Goal: Understand process/instructions

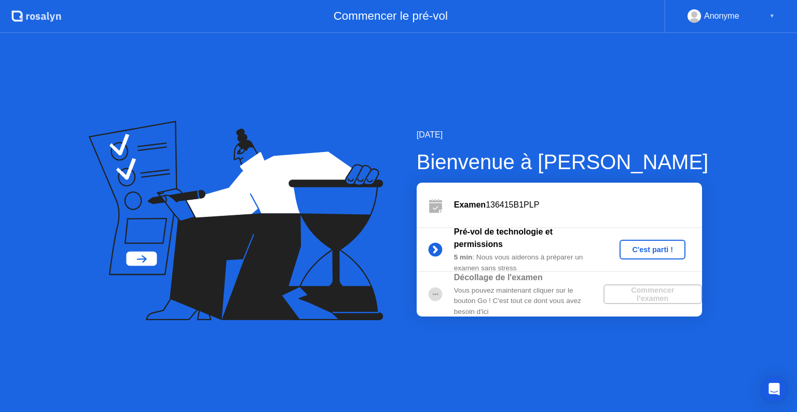
click at [667, 253] on div "C'est parti !" at bounding box center [652, 249] width 58 height 8
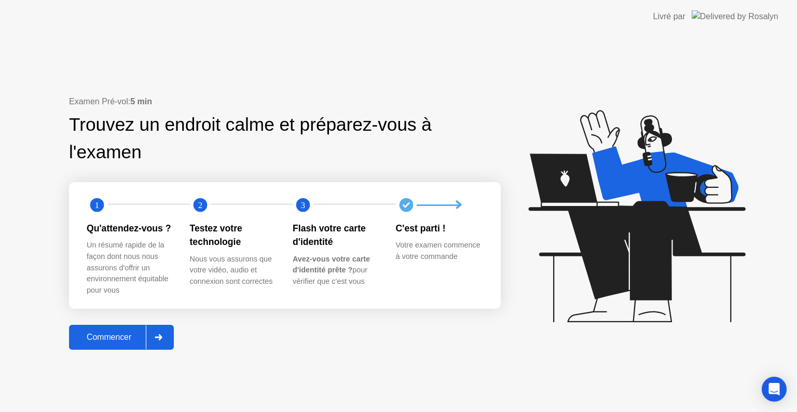
click at [158, 343] on div at bounding box center [158, 337] width 25 height 24
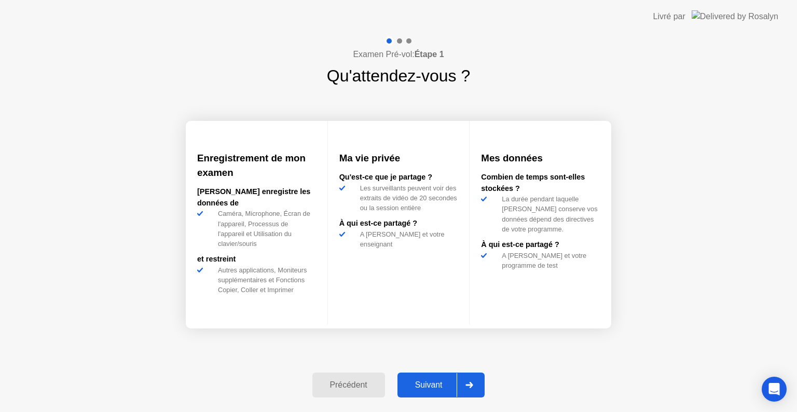
click at [478, 389] on div at bounding box center [468, 385] width 25 height 24
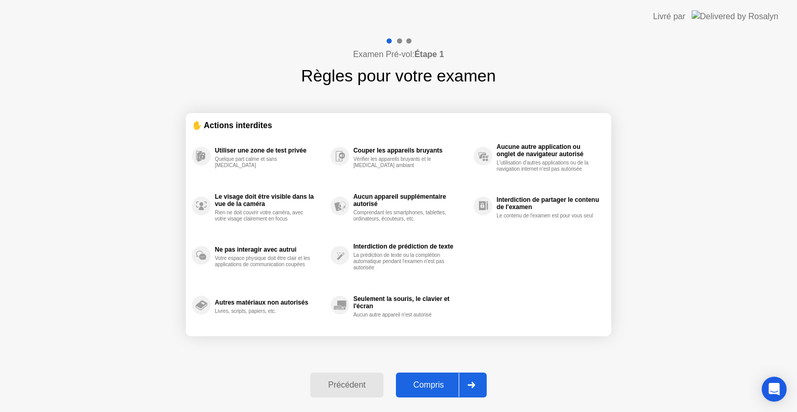
click at [478, 389] on div at bounding box center [470, 385] width 25 height 24
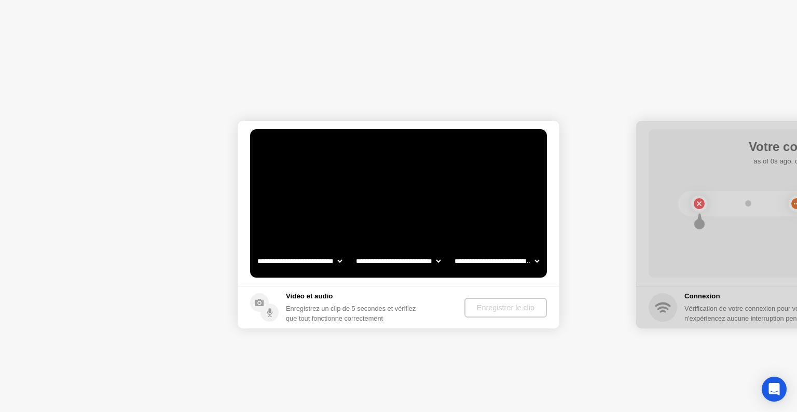
select select "**********"
select select "*******"
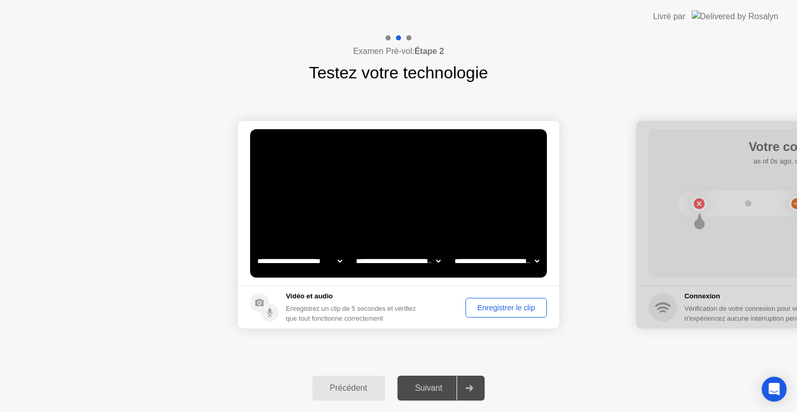
click at [501, 312] on div "Enregistrer le clip" at bounding box center [506, 307] width 74 height 8
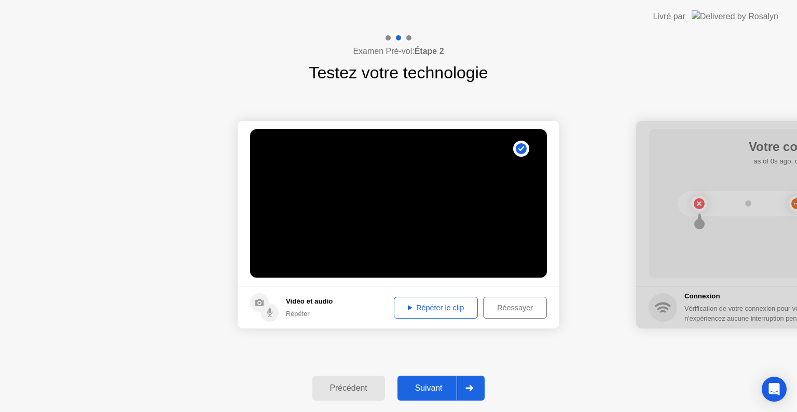
click at [450, 311] on div "Répéter le clip" at bounding box center [435, 307] width 77 height 8
click at [443, 390] on div "Suivant" at bounding box center [428, 387] width 57 height 9
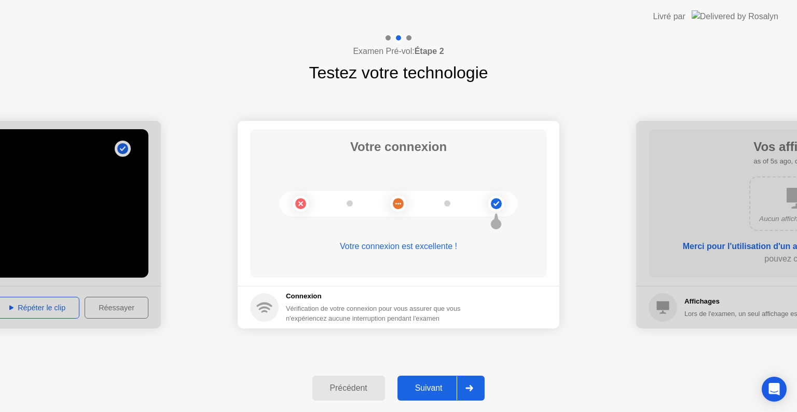
click at [443, 390] on div "Suivant" at bounding box center [428, 387] width 57 height 9
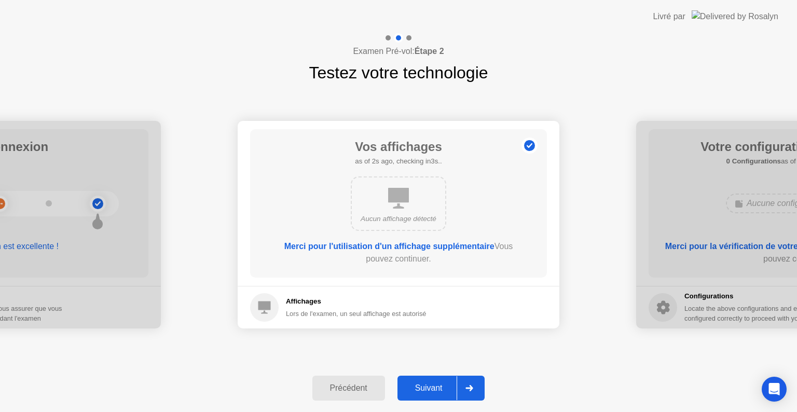
click at [463, 390] on div at bounding box center [468, 388] width 25 height 24
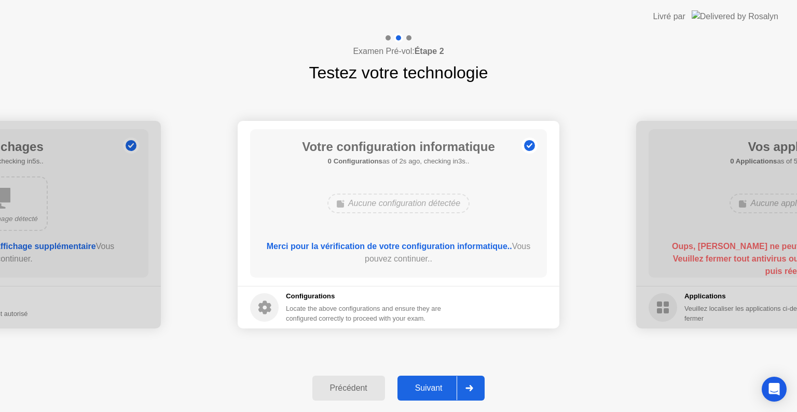
click at [473, 386] on icon at bounding box center [469, 388] width 7 height 6
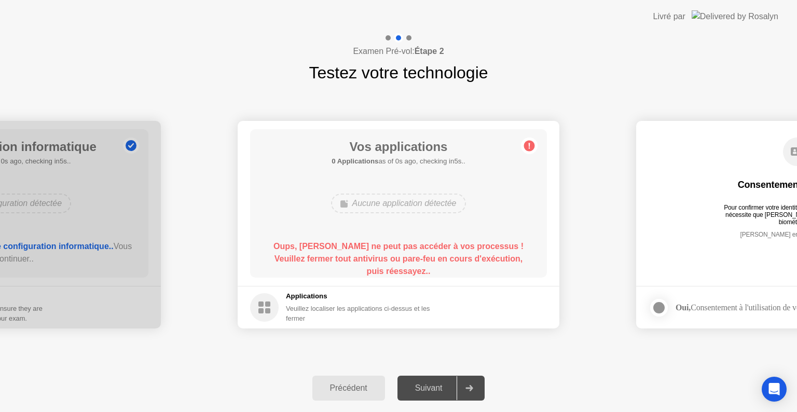
click at [470, 390] on icon at bounding box center [469, 388] width 8 height 6
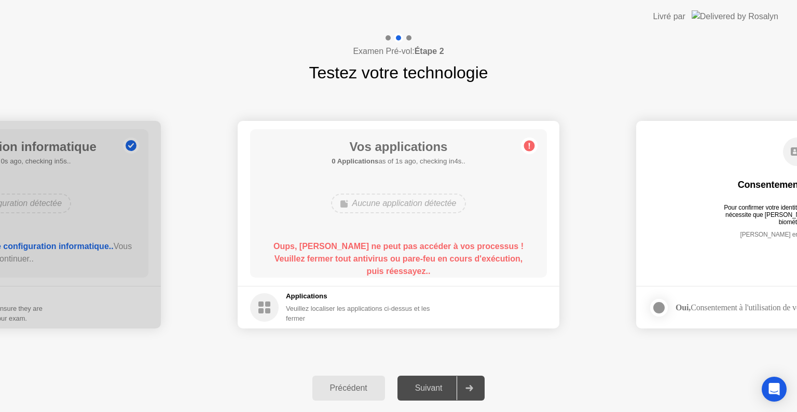
click at [470, 390] on icon at bounding box center [469, 388] width 8 height 6
click at [431, 210] on div "Aucune application détectée" at bounding box center [398, 203] width 134 height 20
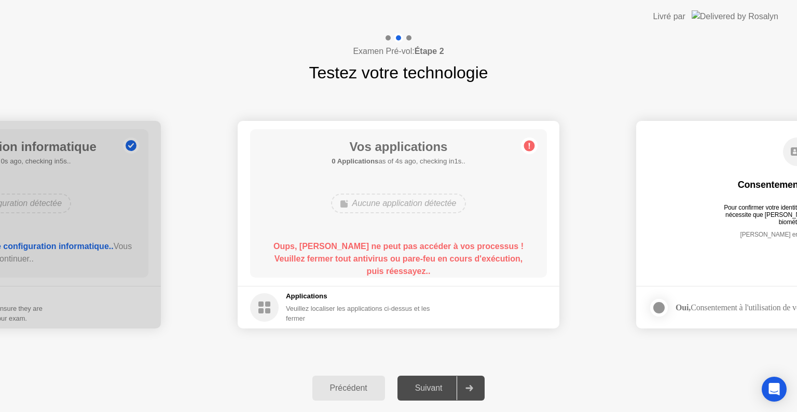
click at [431, 210] on div "Aucune application détectée" at bounding box center [398, 203] width 134 height 20
click at [529, 145] on icon at bounding box center [530, 146] width 2 height 6
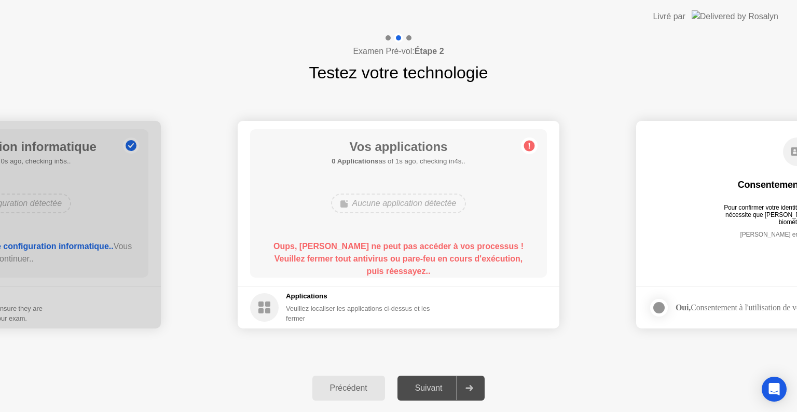
click at [529, 145] on icon at bounding box center [530, 146] width 2 height 6
click at [506, 91] on div "**********" at bounding box center [398, 224] width 797 height 279
click at [439, 388] on div "Suivant" at bounding box center [428, 387] width 57 height 9
